Goal: Transaction & Acquisition: Purchase product/service

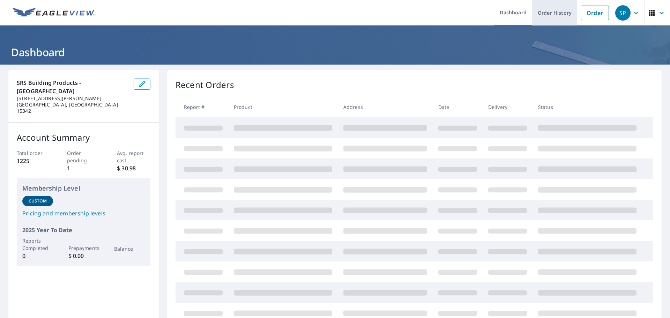
drag, startPoint x: 585, startPoint y: 14, endPoint x: 570, endPoint y: 17, distance: 15.0
click at [585, 14] on link "Order" at bounding box center [594, 13] width 28 height 15
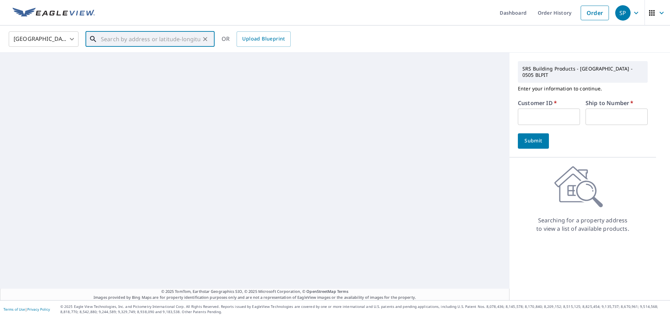
click at [124, 35] on input "text" at bounding box center [150, 39] width 99 height 20
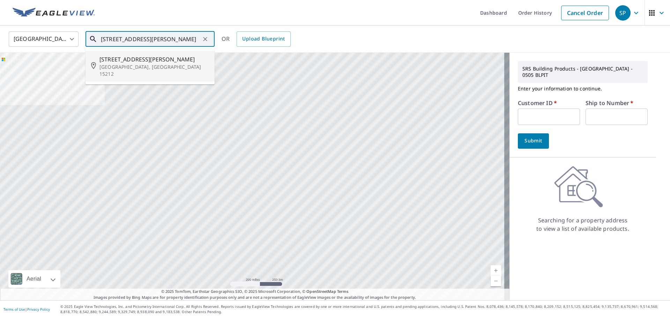
click at [130, 58] on span "[STREET_ADDRESS][PERSON_NAME]" at bounding box center [154, 59] width 110 height 8
type input "[STREET_ADDRESS][PERSON_NAME]"
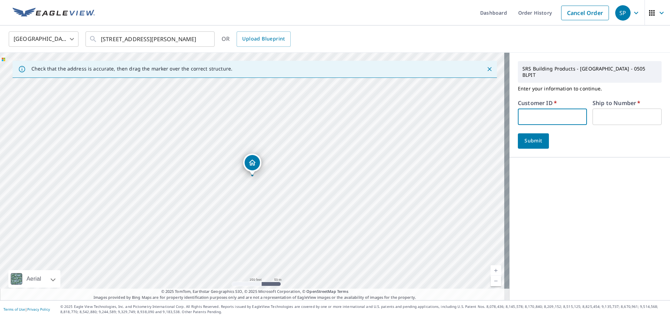
click at [546, 108] on input "text" at bounding box center [552, 116] width 69 height 16
type input "S050112"
click at [620, 108] on input "text" at bounding box center [626, 116] width 69 height 16
type input "1"
click at [530, 136] on span "Submit" at bounding box center [533, 140] width 20 height 9
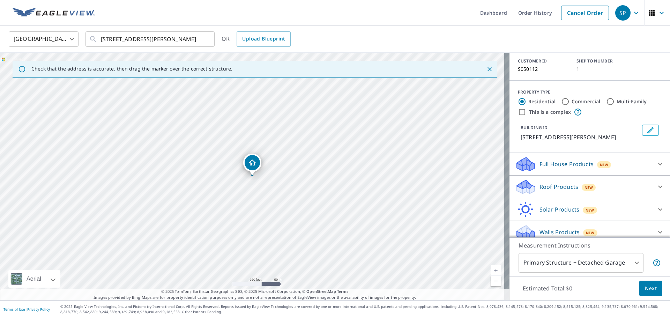
click at [623, 163] on div "Full House Products New" at bounding box center [583, 164] width 137 height 16
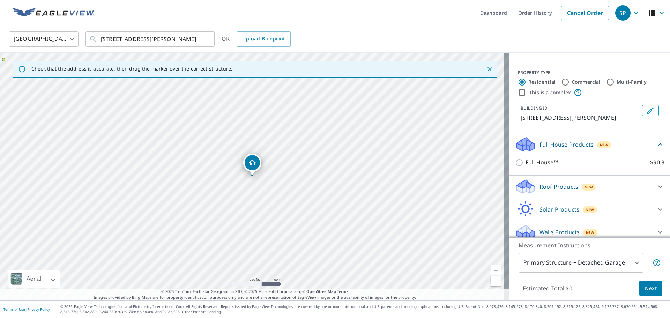
click at [623, 138] on div "Full House Products New" at bounding box center [585, 144] width 141 height 16
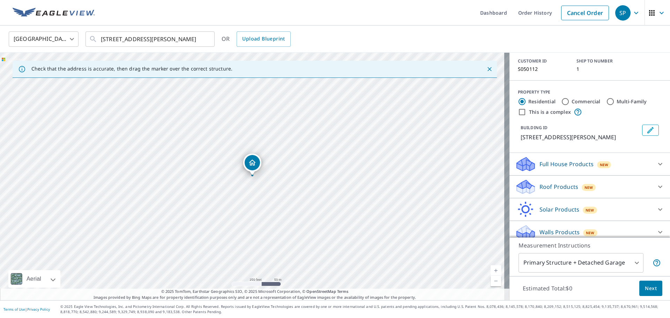
click at [593, 179] on div "Roof Products New" at bounding box center [583, 187] width 137 height 16
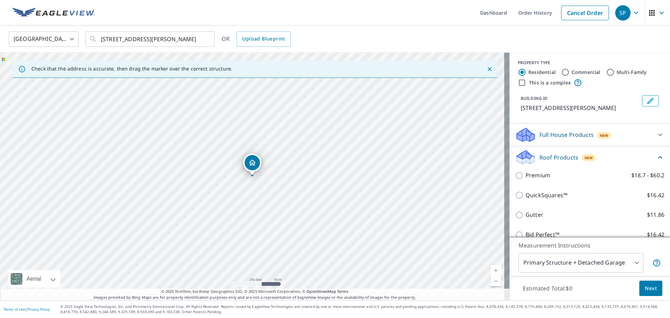
scroll to position [120, 0]
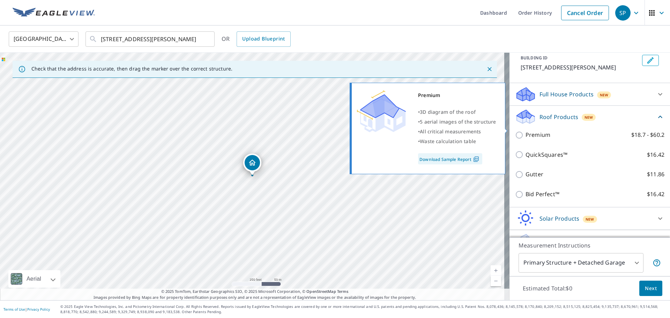
click at [539, 130] on p "Premium" at bounding box center [537, 134] width 25 height 9
click at [525, 131] on input "Premium $18.7 - $60.2" at bounding box center [520, 135] width 10 height 8
checkbox input "true"
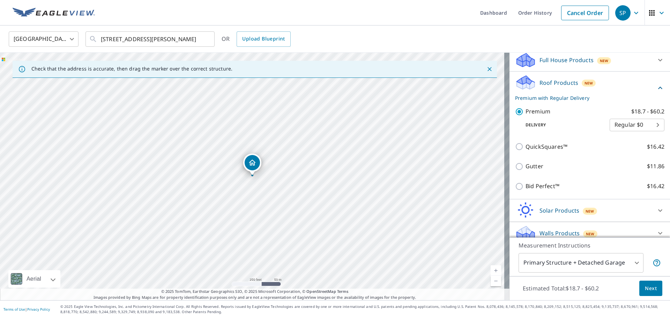
scroll to position [155, 0]
click at [645, 290] on span "Next" at bounding box center [651, 288] width 12 height 9
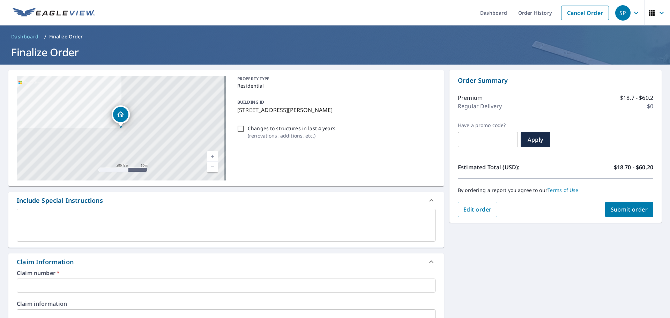
scroll to position [70, 0]
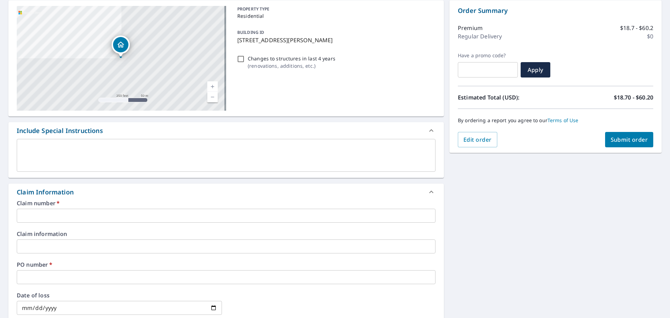
click at [85, 219] on input "text" at bounding box center [226, 216] width 419 height 14
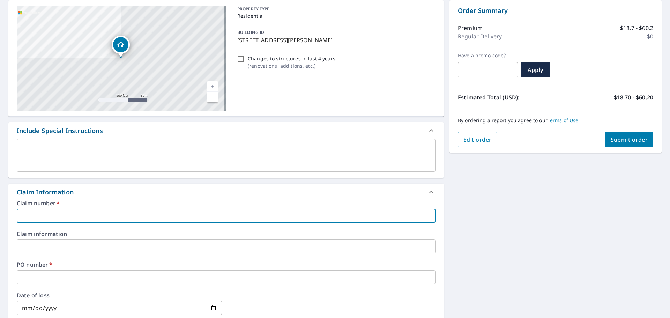
type input "S"
checkbox input "true"
type input "Su"
checkbox input "true"
type input "Suu"
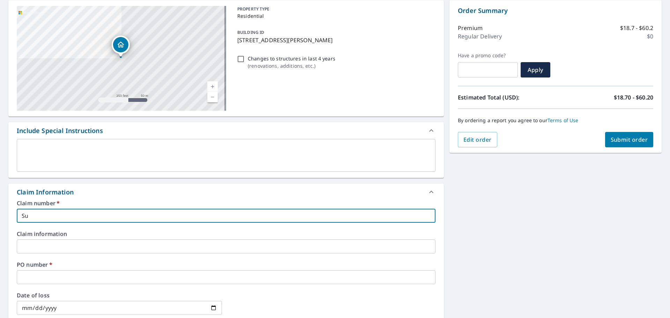
checkbox input "true"
type input "Suui"
checkbox input "true"
type input "Suuip"
checkbox input "true"
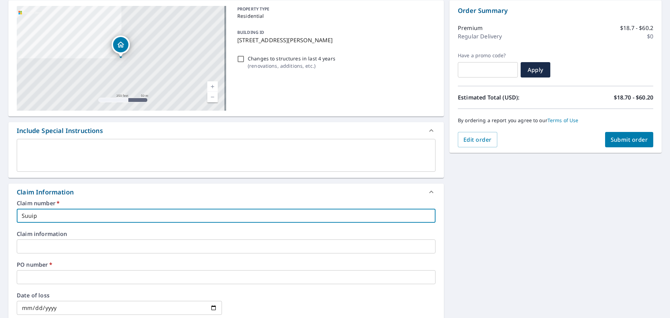
type input "Suui"
checkbox input "true"
type input "Suu"
checkbox input "true"
type input "Su"
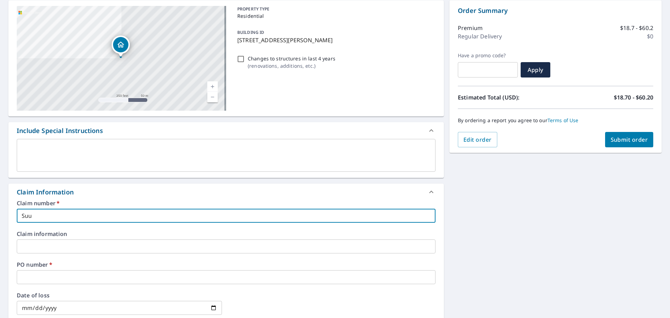
checkbox input "true"
type input "S"
checkbox input "true"
type input "SY"
checkbox input "true"
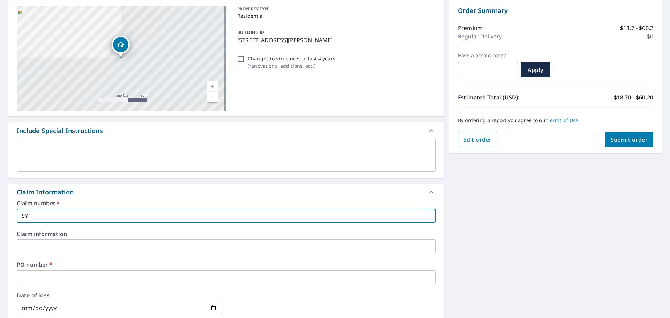
type input "SY"
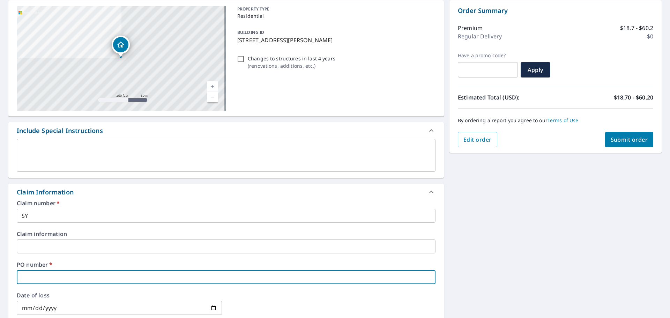
type input "S"
checkbox input "true"
type input "SY"
checkbox input "true"
type input "SY"
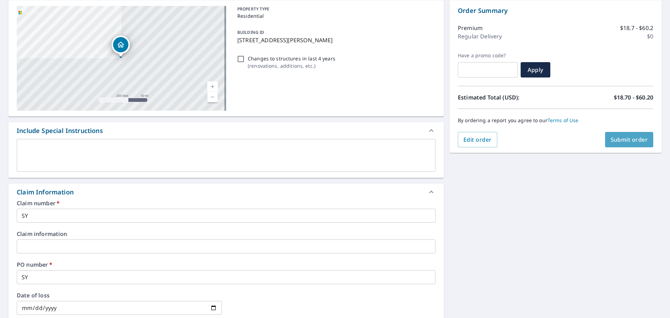
click at [615, 138] on span "Submit order" at bounding box center [628, 140] width 37 height 8
checkbox input "true"
